Goal: Communication & Community: Answer question/provide support

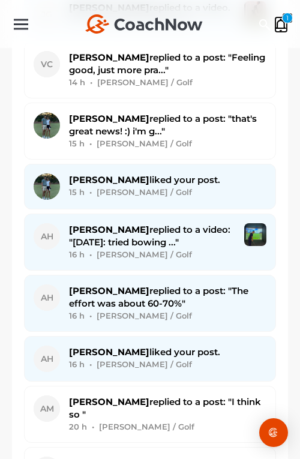
scroll to position [4194, 0]
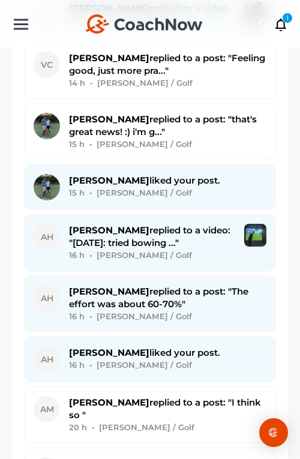
click at [121, 224] on span "[PERSON_NAME] replied to a video: "[DATE]: tried bowing ..."" at bounding box center [149, 236] width 161 height 24
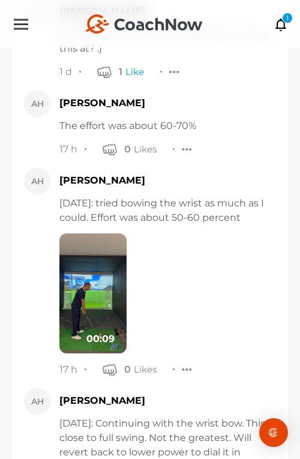
scroll to position [1467, 0]
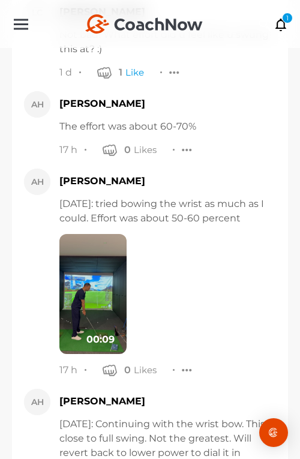
click at [102, 277] on img at bounding box center [92, 294] width 67 height 120
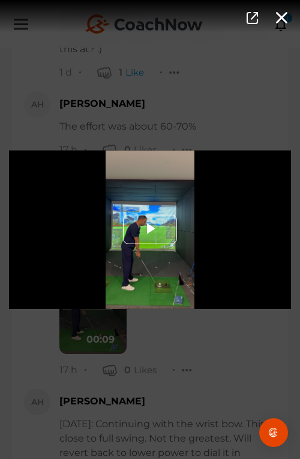
click at [150, 230] on span "Video Player" at bounding box center [150, 230] width 0 height 0
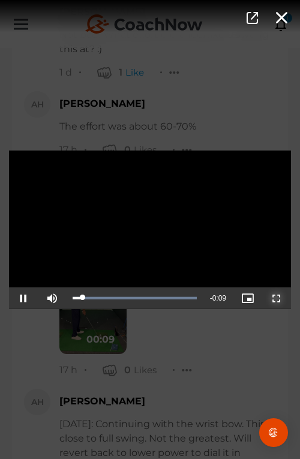
click at [277, 298] on span "Video Player" at bounding box center [277, 298] width 0 height 0
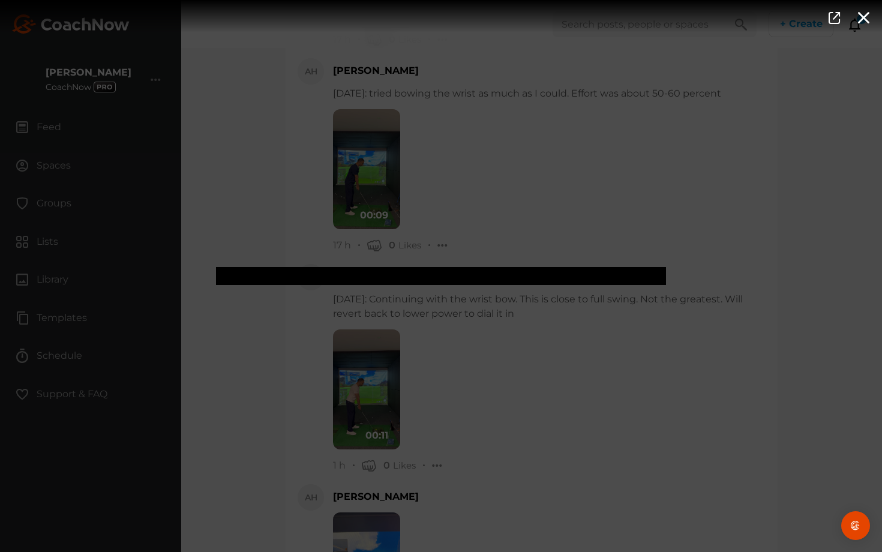
click at [299, 263] on button "Non-Fullscreen" at bounding box center [651, 274] width 29 height 22
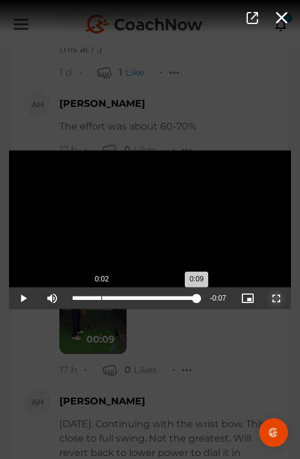
click at [101, 296] on div "0:02" at bounding box center [101, 298] width 1 height 4
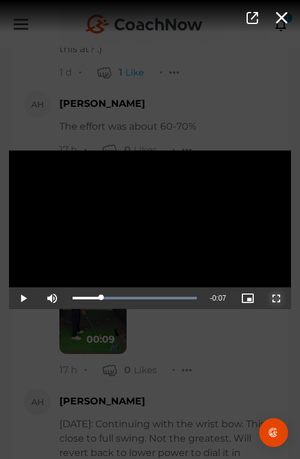
click at [277, 298] on span "Video Player" at bounding box center [277, 298] width 0 height 0
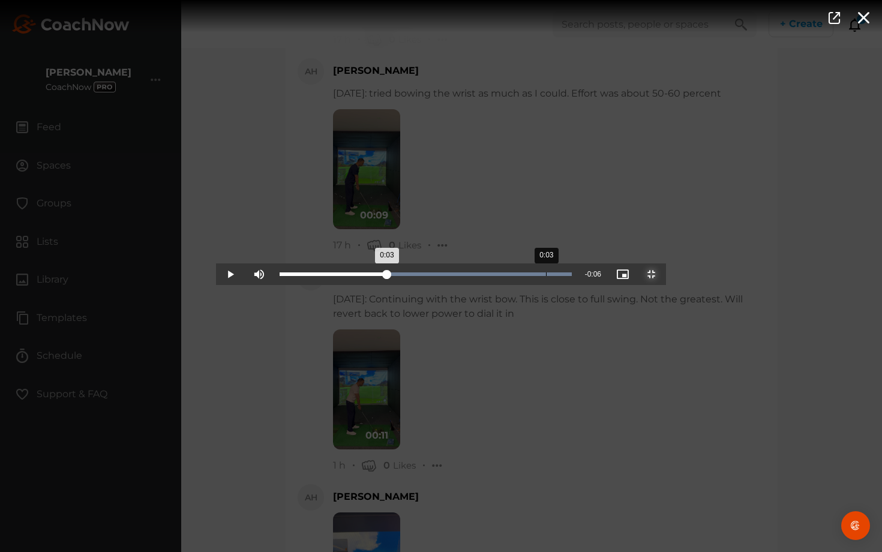
drag, startPoint x: 224, startPoint y: 540, endPoint x: 330, endPoint y: 542, distance: 106.2
click at [299, 276] on div "0:03" at bounding box center [333, 274] width 107 height 4
click at [299, 285] on video "Video Player" at bounding box center [441, 276] width 450 height 18
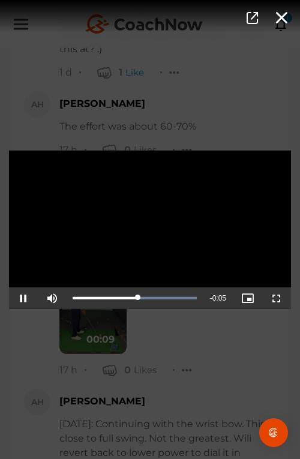
click at [181, 352] on div "Video Player is loading. Play Video Pause Mute Current Time 0:04 / Duration 0:0…" at bounding box center [150, 229] width 300 height 459
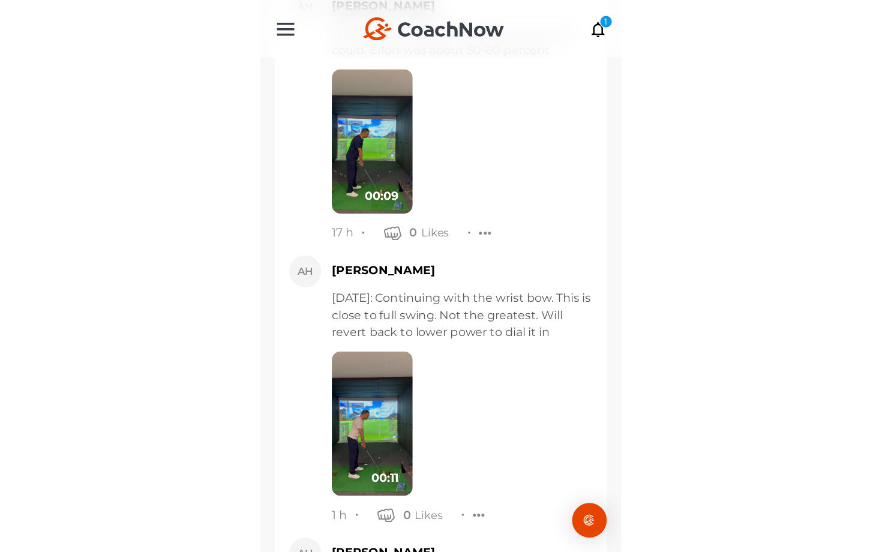
scroll to position [1808, 0]
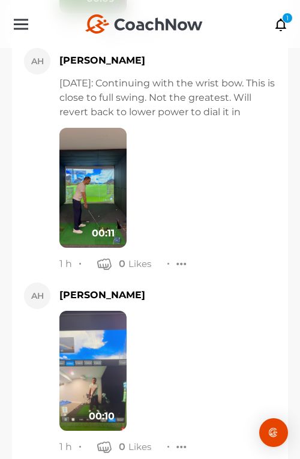
click at [121, 166] on img at bounding box center [92, 188] width 67 height 120
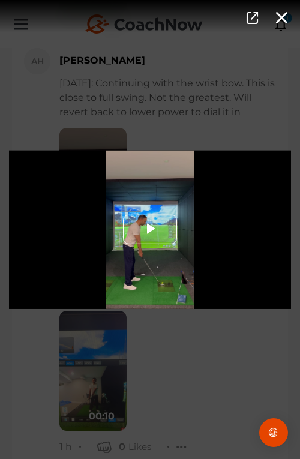
click at [150, 230] on span "Video Player" at bounding box center [150, 230] width 0 height 0
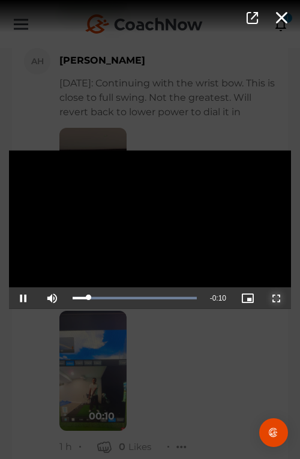
click at [277, 298] on span "Video Player" at bounding box center [277, 298] width 0 height 0
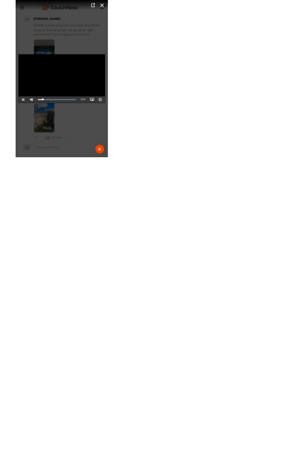
scroll to position [1644, 0]
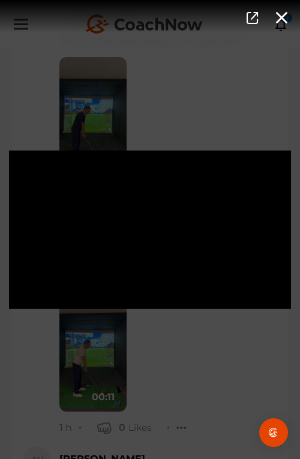
click at [154, 376] on div "Video Player is loading. Play Video Pause Mute Current Time 0:04 / Duration 0:1…" at bounding box center [150, 229] width 300 height 459
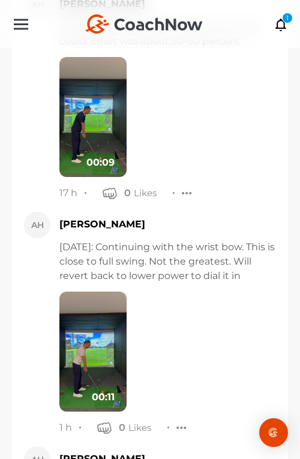
scroll to position [1877, 0]
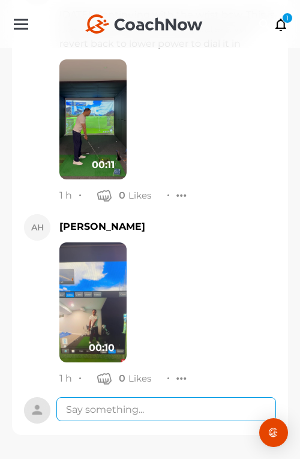
click at [154, 409] on textarea at bounding box center [166, 409] width 220 height 24
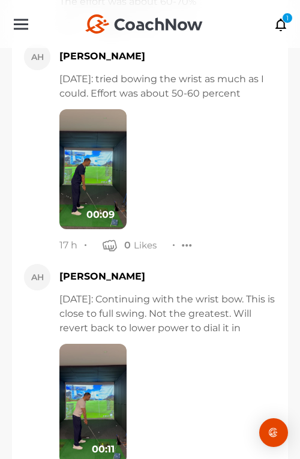
scroll to position [1859, 0]
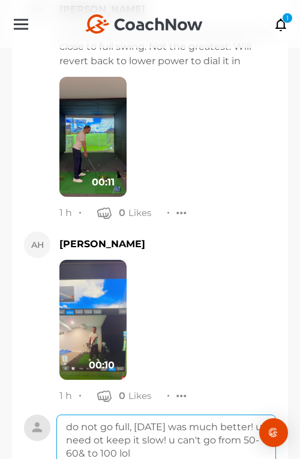
click at [127, 452] on textarea "do not go full, [DATE] was much better! u need ot keep it slow! u can't go from…" at bounding box center [166, 463] width 220 height 96
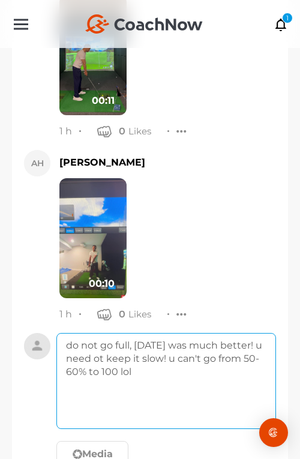
click at [146, 361] on textarea "do not go full, [DATE] was much better! u need ot keep it slow! u can't go from…" at bounding box center [166, 381] width 220 height 96
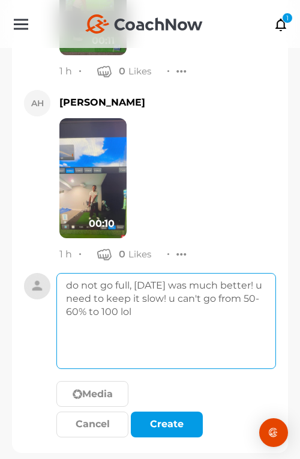
scroll to position [2018, 0]
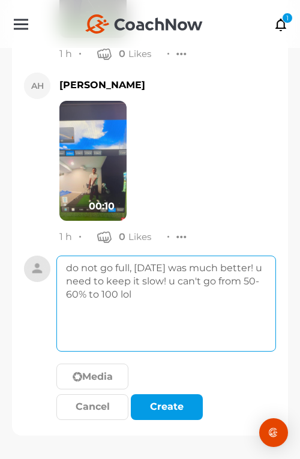
click at [199, 297] on textarea "do not go full, [DATE] was much better! u need to keep it slow! u can't go from…" at bounding box center [166, 304] width 220 height 96
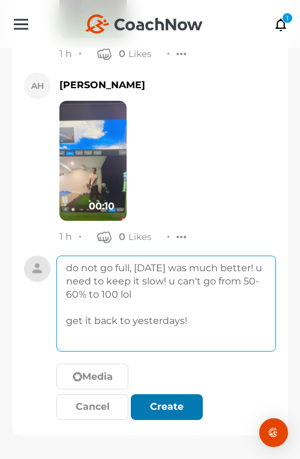
type textarea "do not go full, [DATE] was much better! u need to keep it slow! u can't go from…"
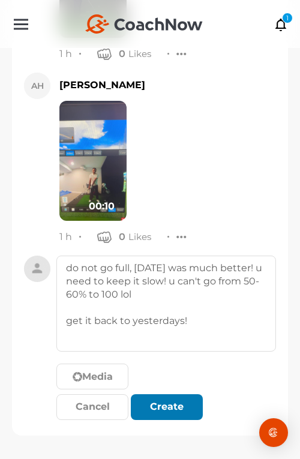
click at [169, 400] on div "submit" at bounding box center [167, 407] width 26 height 14
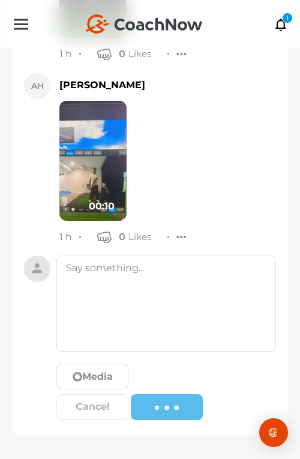
scroll to position [2012, 0]
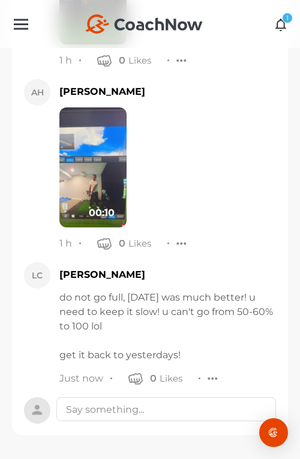
click at [280, 29] on icon at bounding box center [281, 23] width 14 height 13
